Goal: Transaction & Acquisition: Purchase product/service

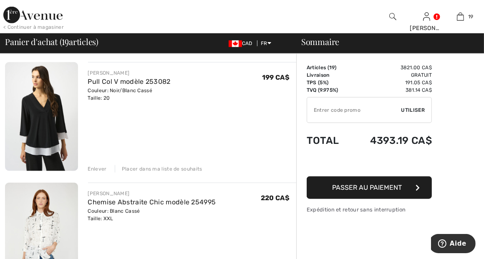
scroll to position [919, 0]
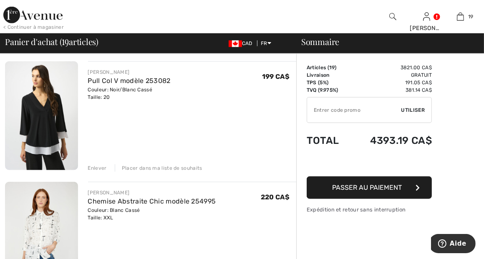
click at [98, 168] on div "Enlever" at bounding box center [97, 169] width 19 height 8
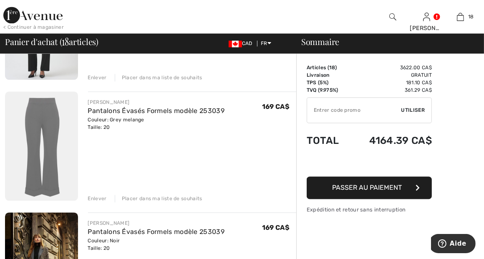
scroll to position [1629, 0]
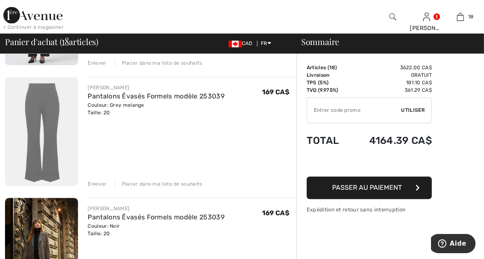
click at [98, 183] on div "Enlever" at bounding box center [97, 184] width 19 height 8
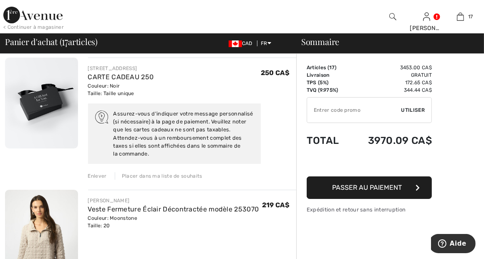
scroll to position [84, 0]
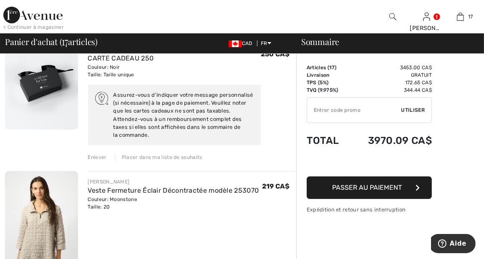
click at [99, 157] on div "Enlever" at bounding box center [97, 158] width 19 height 8
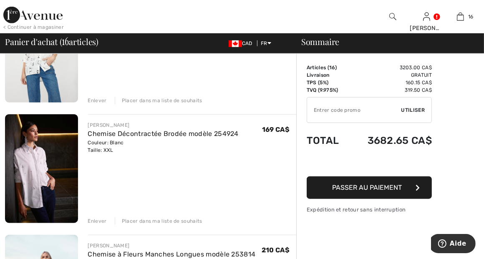
scroll to position [908, 0]
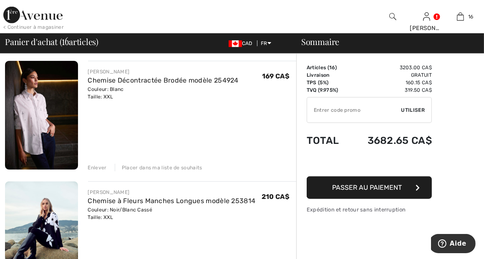
click at [101, 166] on div "Enlever" at bounding box center [97, 168] width 19 height 8
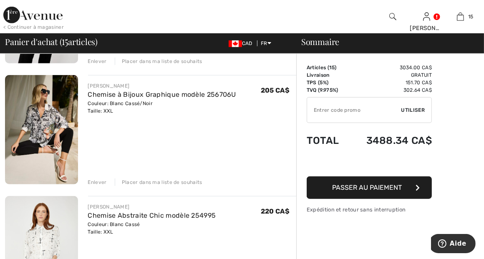
scroll to position [657, 0]
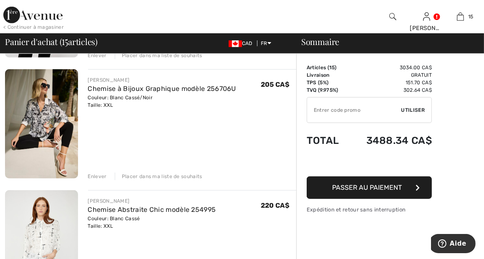
click at [51, 131] on img at bounding box center [41, 123] width 73 height 109
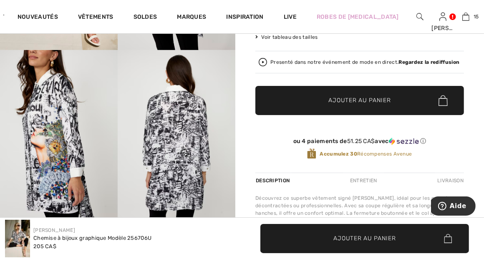
scroll to position [209, 0]
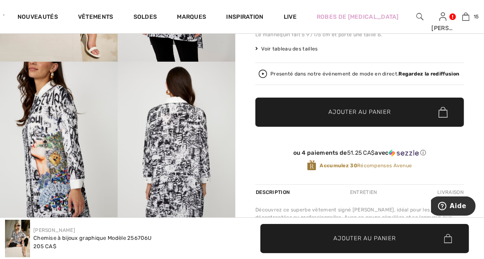
click at [188, 145] on img at bounding box center [177, 150] width 118 height 177
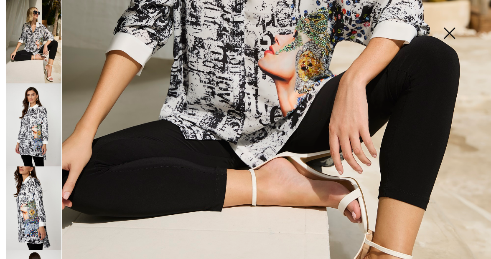
scroll to position [376, 0]
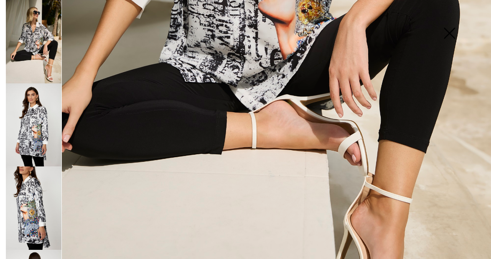
click at [451, 33] on img at bounding box center [449, 34] width 42 height 43
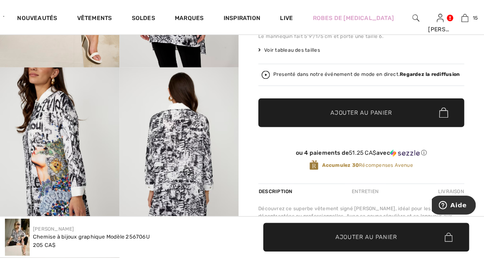
scroll to position [209, 0]
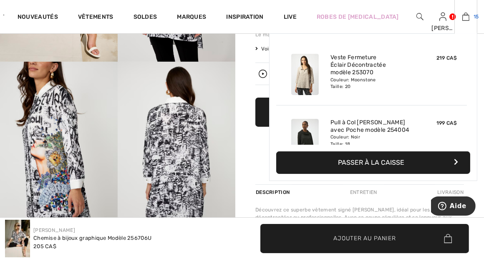
click at [463, 18] on img at bounding box center [466, 17] width 7 height 10
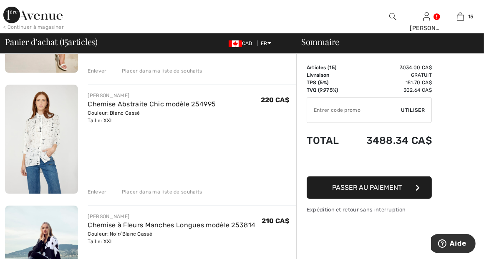
scroll to position [794, 0]
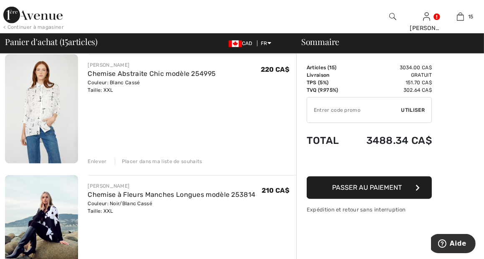
click at [42, 116] on img at bounding box center [41, 108] width 73 height 109
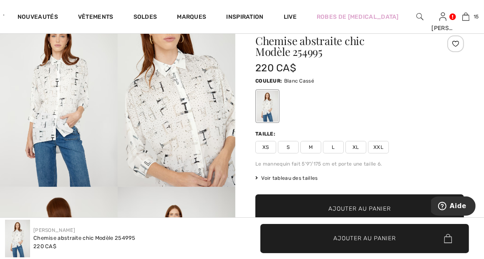
click at [187, 139] on img at bounding box center [177, 98] width 118 height 177
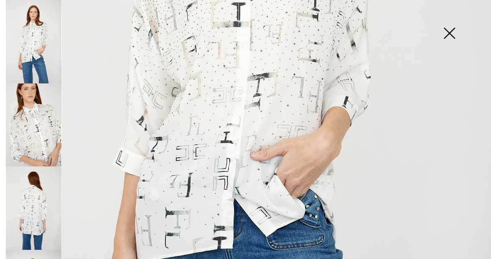
scroll to position [334, 0]
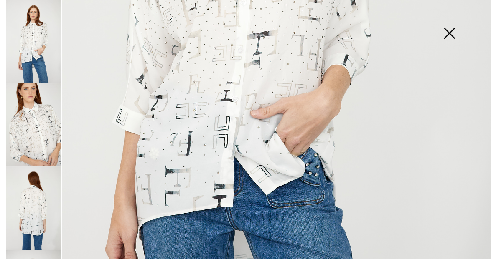
click at [37, 205] on img at bounding box center [34, 209] width 56 height 84
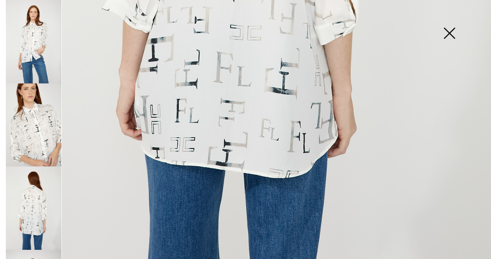
scroll to position [467, 0]
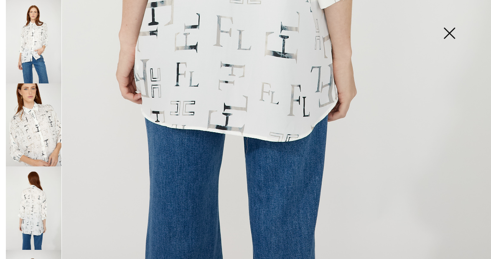
click at [446, 32] on img at bounding box center [449, 34] width 42 height 43
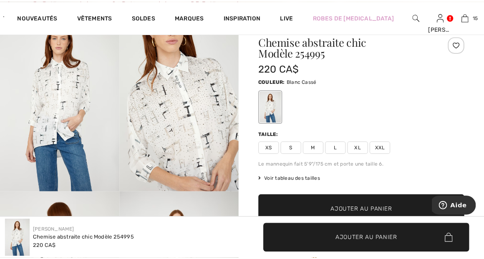
scroll to position [458, 0]
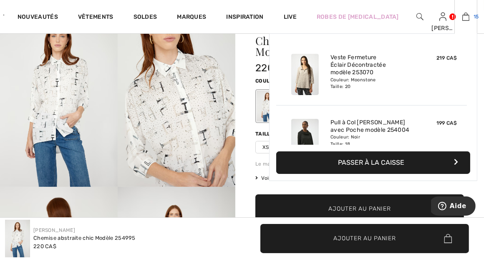
click at [463, 15] on img at bounding box center [466, 17] width 7 height 10
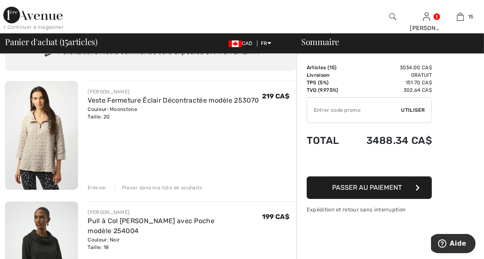
scroll to position [42, 0]
click at [99, 187] on div "Enlever" at bounding box center [97, 188] width 19 height 8
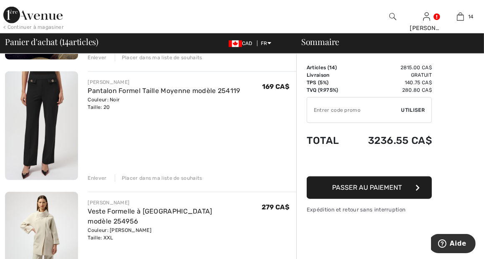
scroll to position [919, 0]
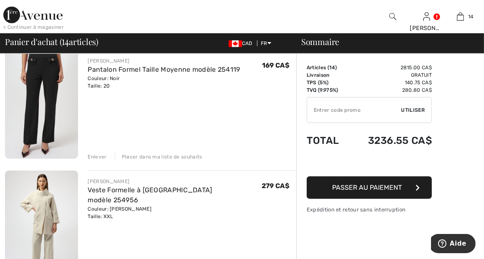
click at [93, 155] on div "Enlever" at bounding box center [97, 157] width 19 height 8
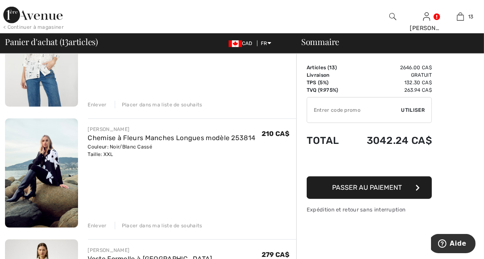
scroll to position [710, 0]
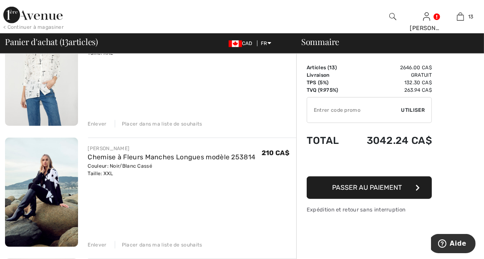
click at [45, 175] on img at bounding box center [41, 192] width 73 height 109
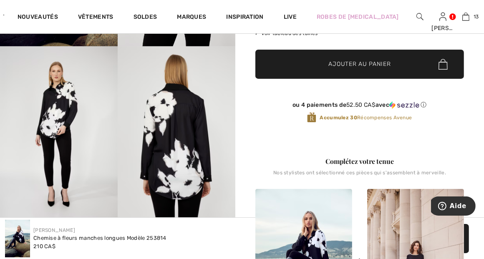
scroll to position [209, 0]
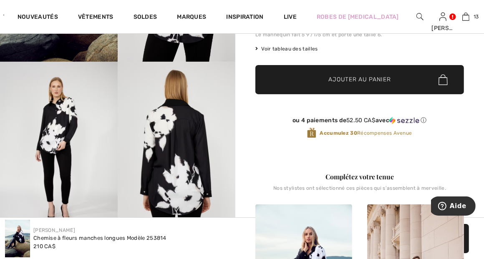
click at [57, 154] on img at bounding box center [59, 150] width 118 height 177
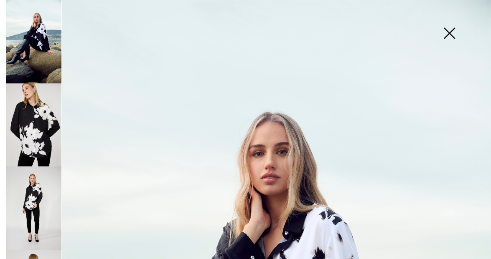
scroll to position [167, 0]
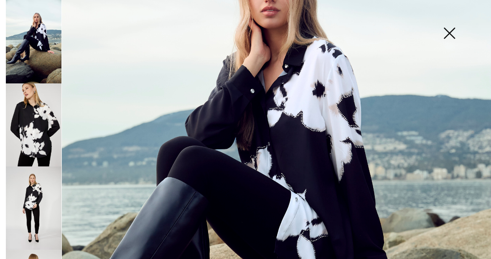
click at [40, 146] on img at bounding box center [34, 126] width 56 height 84
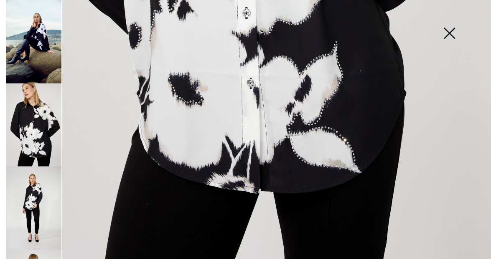
scroll to position [467, 0]
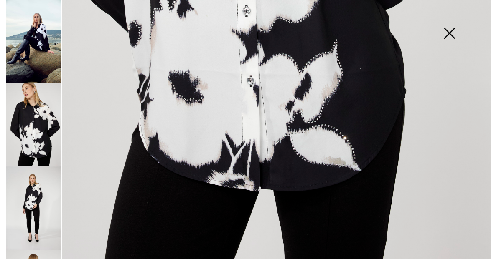
click at [445, 32] on img at bounding box center [449, 34] width 42 height 43
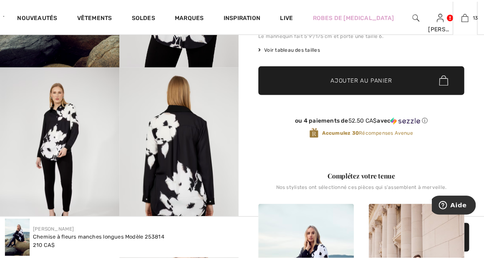
scroll to position [458, 0]
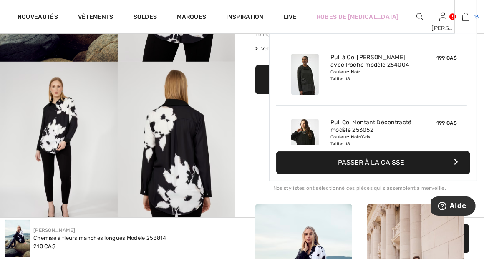
click at [463, 18] on img at bounding box center [466, 17] width 7 height 10
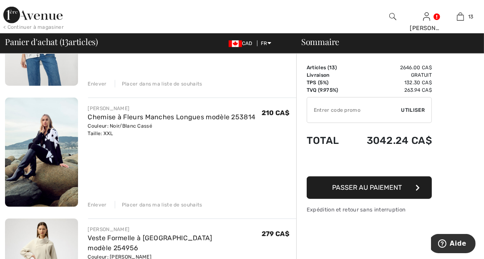
scroll to position [752, 0]
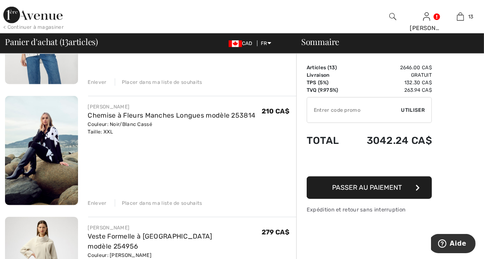
click at [94, 202] on div "Enlever" at bounding box center [97, 204] width 19 height 8
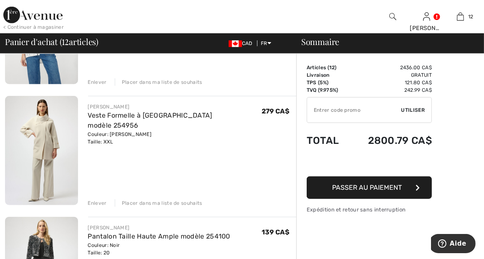
click at [41, 146] on img at bounding box center [41, 150] width 73 height 109
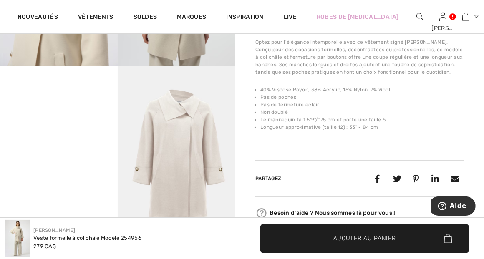
scroll to position [376, 0]
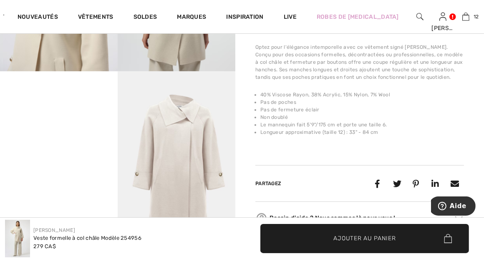
click at [58, 130] on video "Your browser does not support the video tag." at bounding box center [59, 100] width 118 height 59
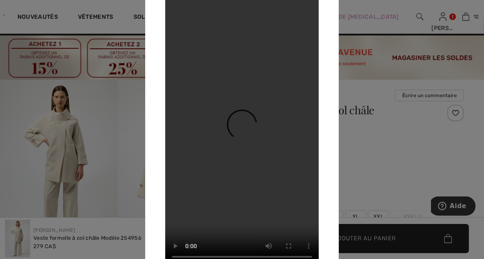
scroll to position [0, 0]
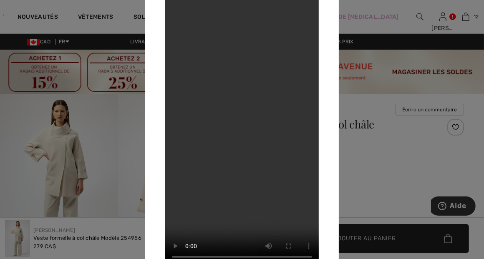
click at [84, 143] on div at bounding box center [242, 129] width 484 height 259
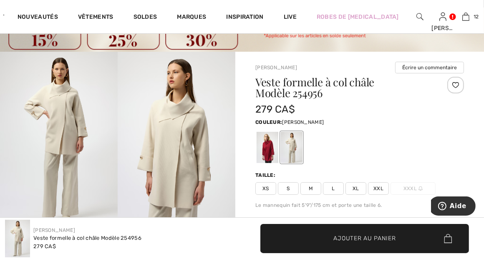
scroll to position [42, 0]
click at [455, 86] on div at bounding box center [456, 85] width 17 height 17
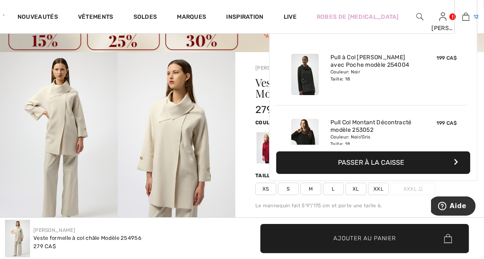
click at [463, 17] on img at bounding box center [466, 17] width 7 height 10
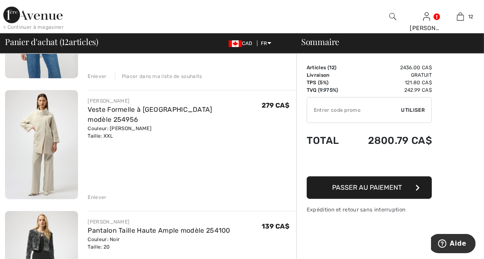
scroll to position [794, 0]
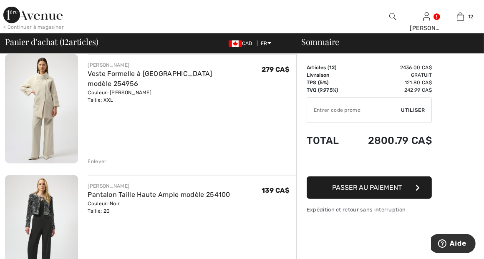
click at [101, 161] on div "Enlever" at bounding box center [97, 162] width 19 height 8
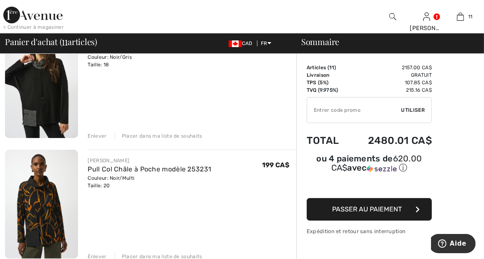
scroll to position [209, 0]
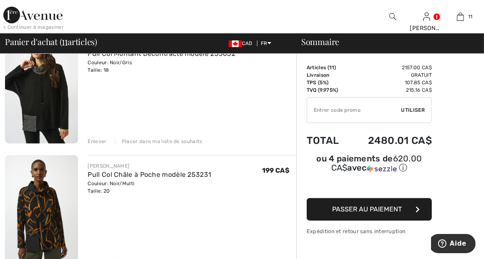
click at [36, 204] on img at bounding box center [41, 209] width 73 height 109
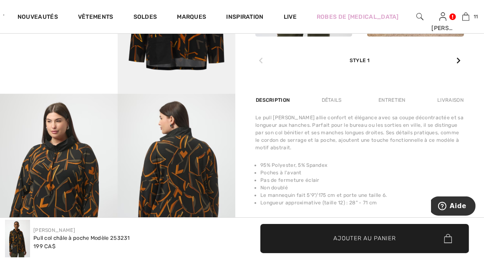
scroll to position [585, 0]
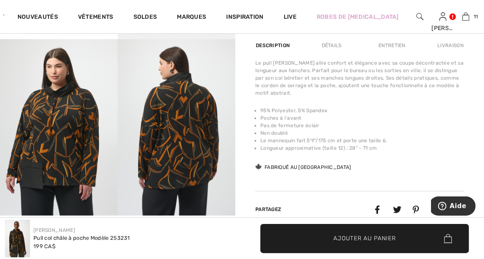
click at [73, 162] on img at bounding box center [59, 127] width 118 height 177
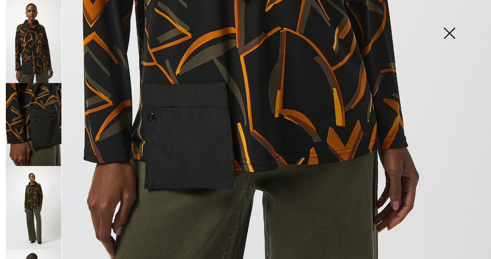
scroll to position [467, 0]
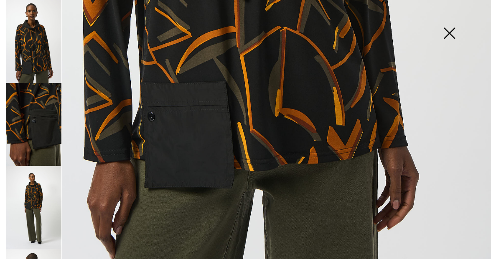
click at [47, 195] on img at bounding box center [34, 207] width 56 height 83
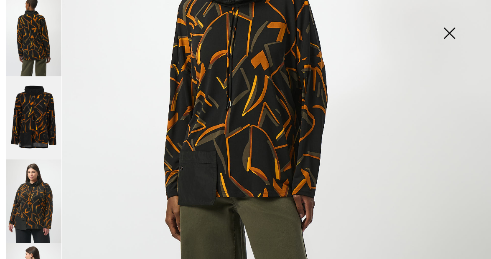
scroll to position [292, 0]
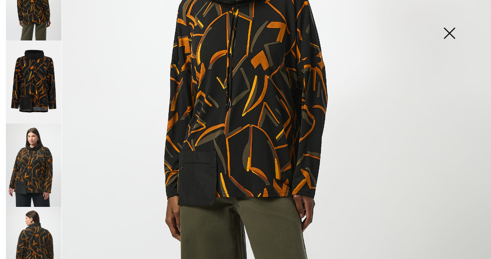
click at [46, 167] on img at bounding box center [34, 165] width 56 height 83
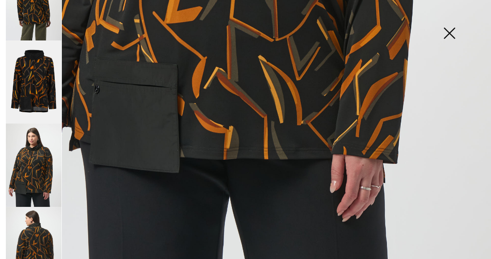
scroll to position [467, 0]
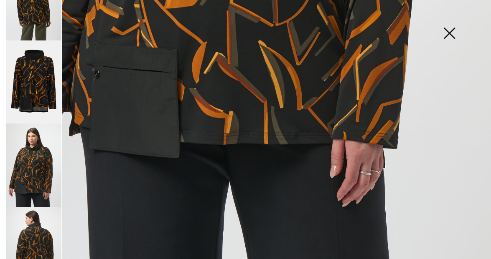
click at [36, 219] on img at bounding box center [34, 248] width 56 height 83
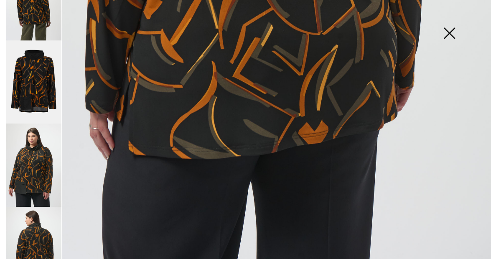
click at [40, 161] on img at bounding box center [34, 165] width 56 height 83
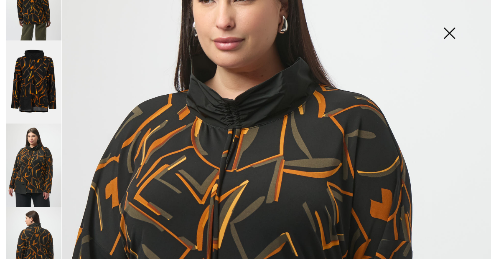
scroll to position [91, 0]
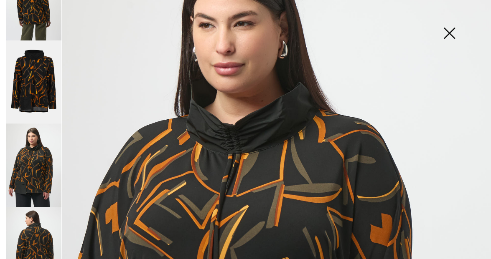
click at [449, 32] on img at bounding box center [449, 34] width 42 height 43
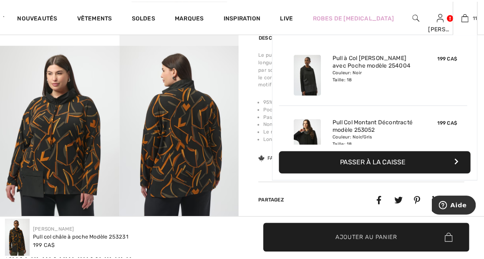
scroll to position [585, 0]
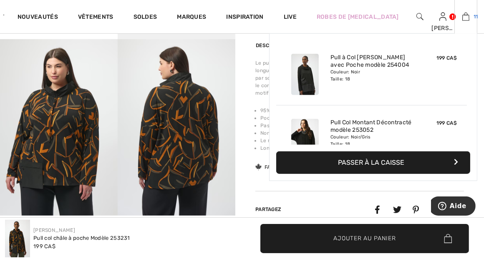
click at [463, 16] on img at bounding box center [466, 17] width 7 height 10
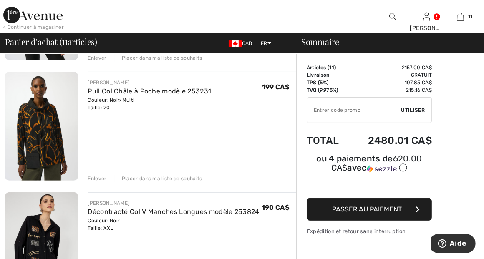
click at [98, 178] on div "Enlever" at bounding box center [97, 179] width 19 height 8
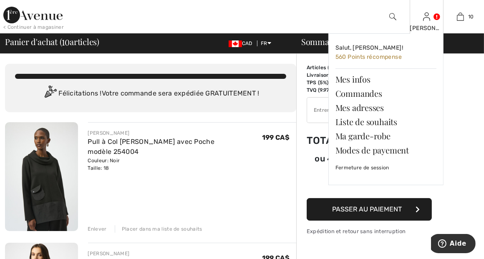
click at [431, 18] on link at bounding box center [427, 17] width 7 height 8
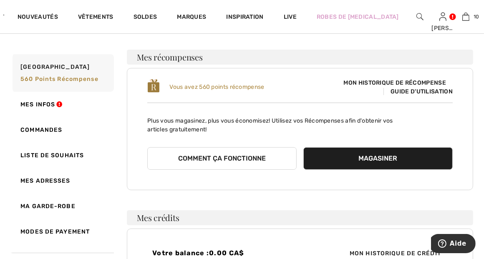
scroll to position [84, 0]
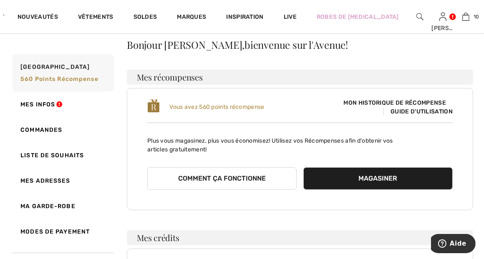
click at [373, 177] on button "Magasiner" at bounding box center [379, 178] width 150 height 23
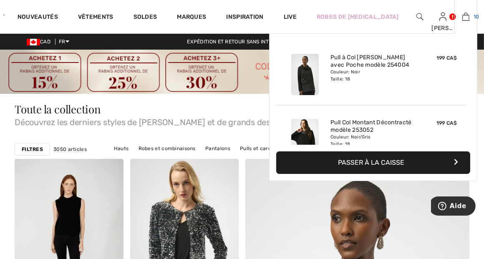
click at [463, 18] on img at bounding box center [466, 17] width 7 height 10
click at [467, 16] on link "10" at bounding box center [466, 17] width 22 height 10
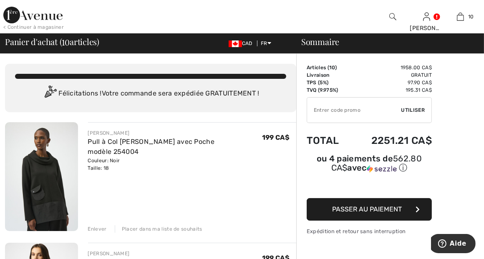
click at [321, 107] on input "TEXT" at bounding box center [354, 110] width 94 height 25
click at [414, 109] on span "Utiliser" at bounding box center [413, 111] width 23 height 8
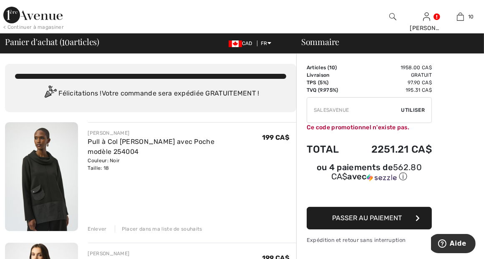
click at [330, 110] on input "TEXT" at bounding box center [354, 110] width 94 height 25
type input "SALEAVENUE"
click at [412, 110] on span "Utiliser" at bounding box center [413, 111] width 23 height 8
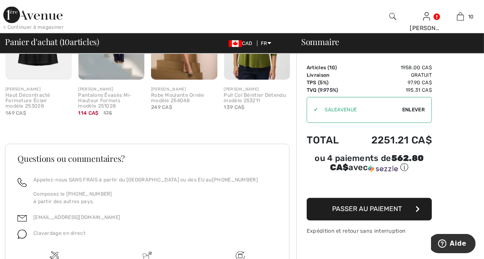
scroll to position [1420, 0]
